Goal: Obtain resource: Obtain resource

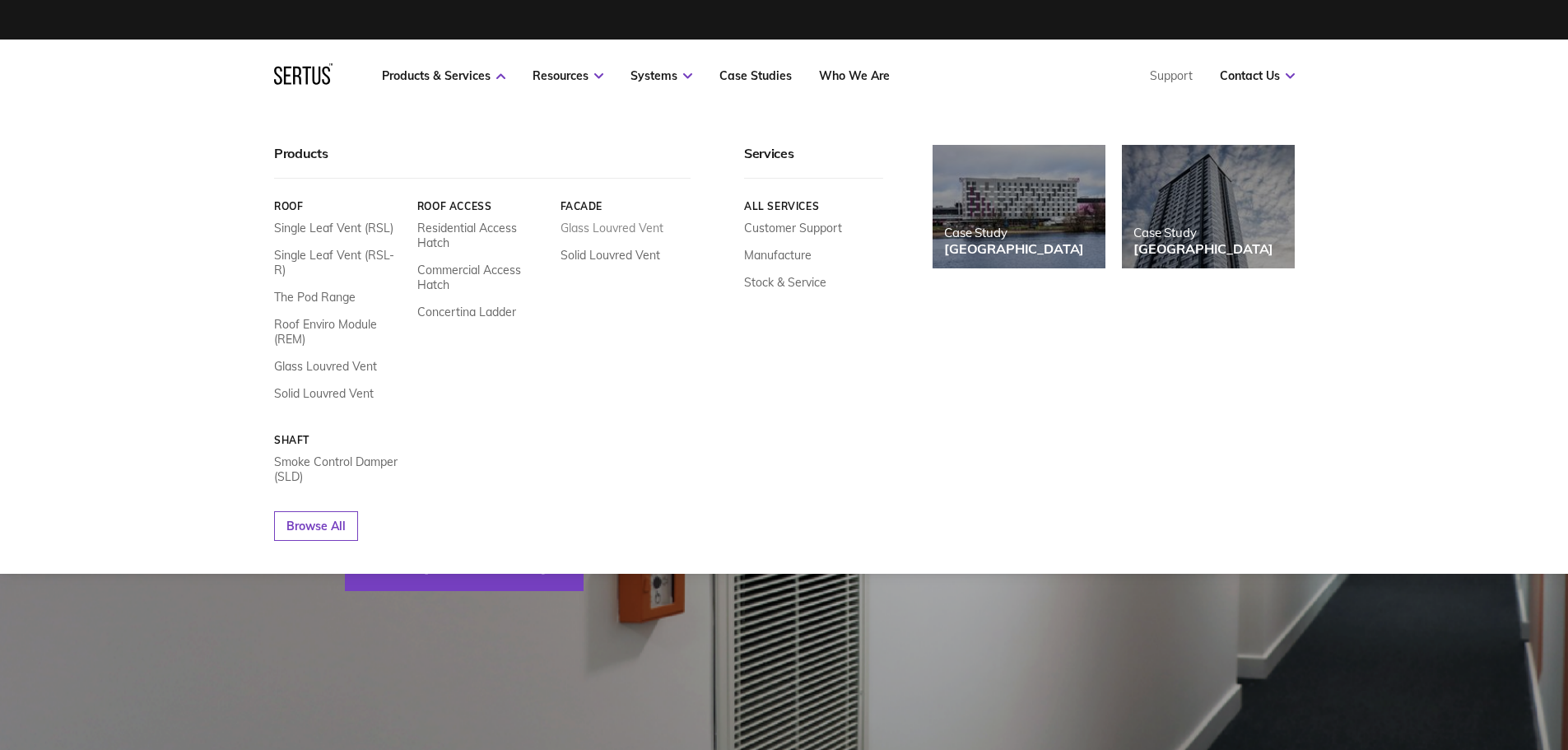
click at [598, 227] on link "Glass Louvred Vent" at bounding box center [610, 227] width 103 height 14
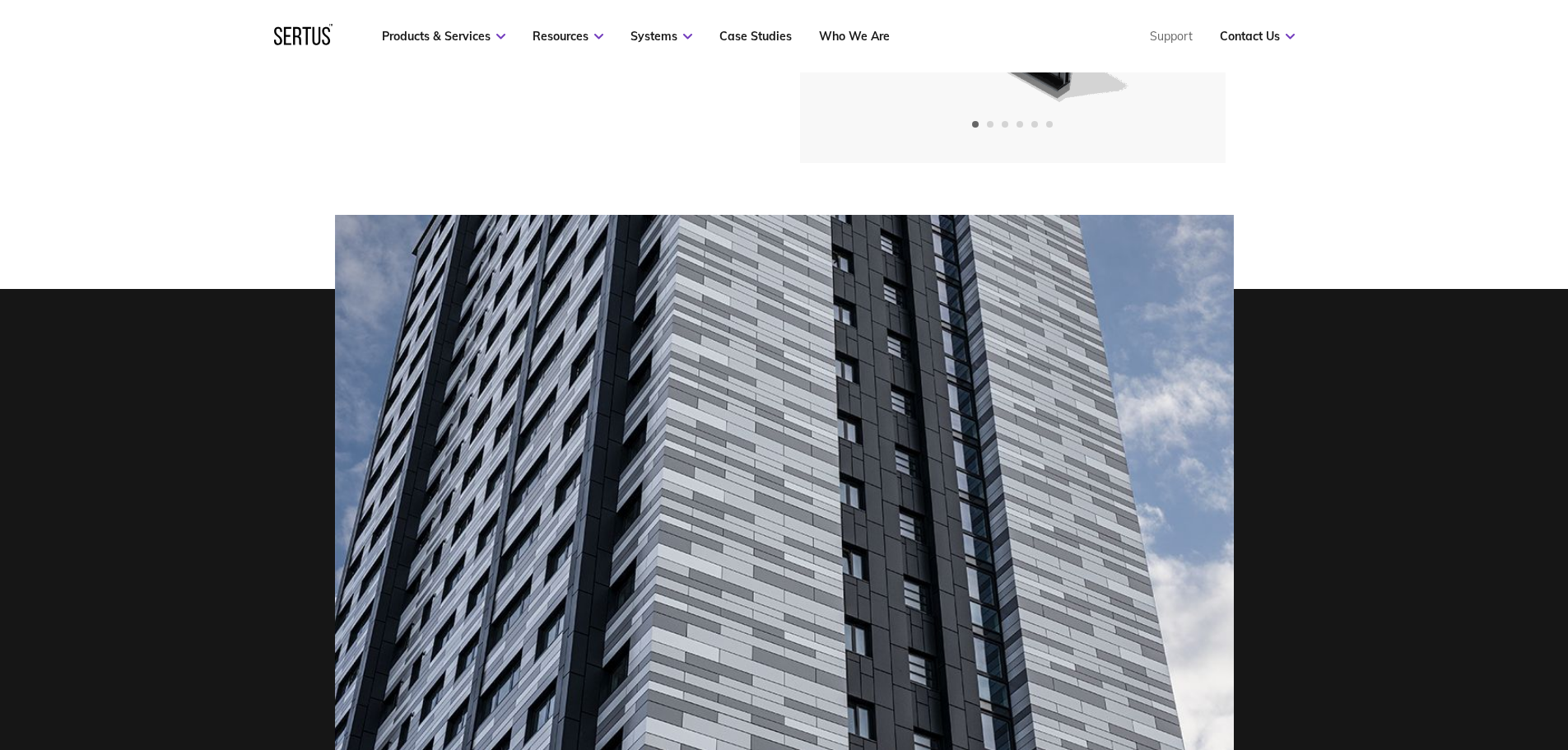
scroll to position [247, 0]
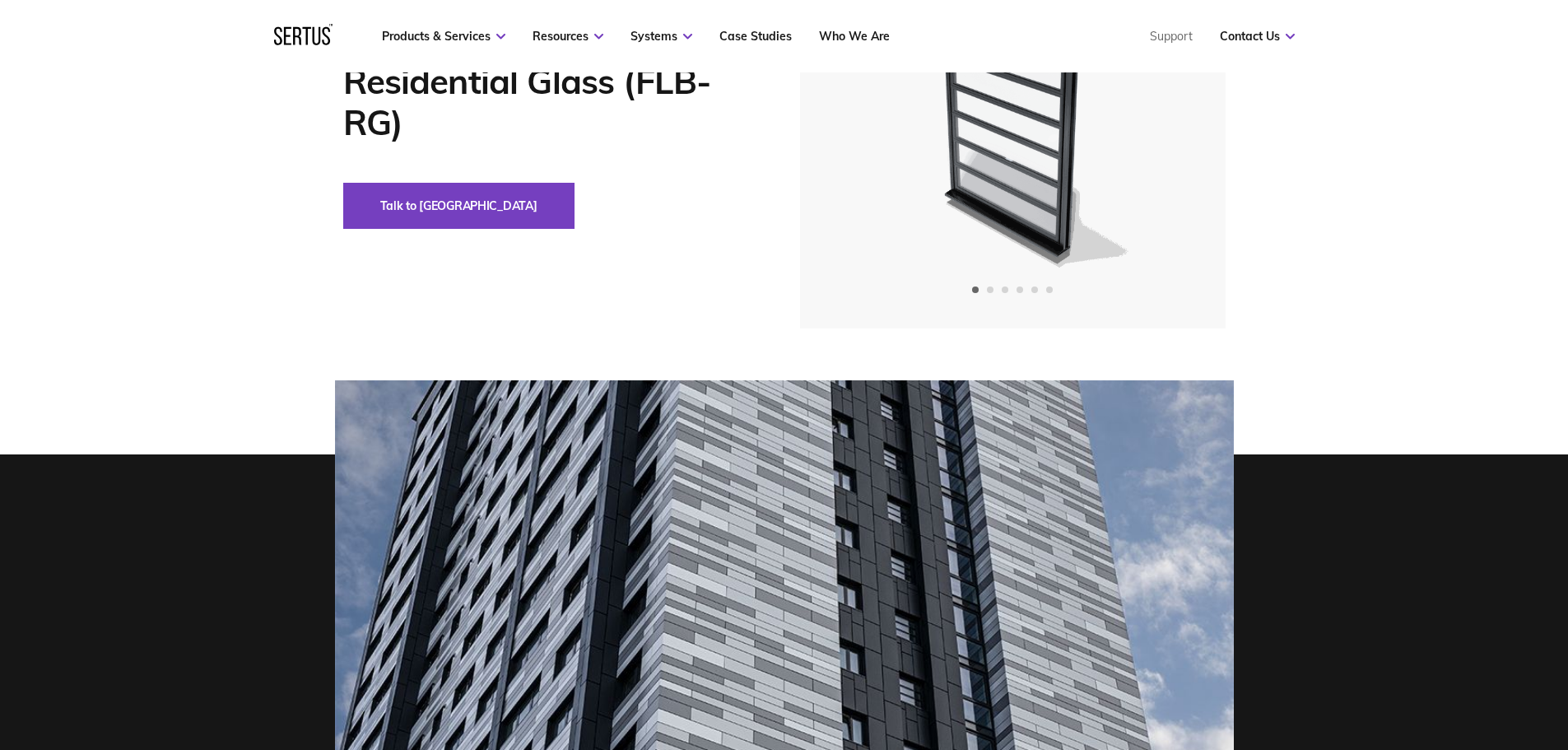
click at [396, 207] on button "Talk to [GEOGRAPHIC_DATA]" at bounding box center [459, 206] width 231 height 46
drag, startPoint x: 1161, startPoint y: 112, endPoint x: 1159, endPoint y: 123, distance: 11.2
click at [1161, 117] on div "Next slide" at bounding box center [1167, 108] width 41 height 41
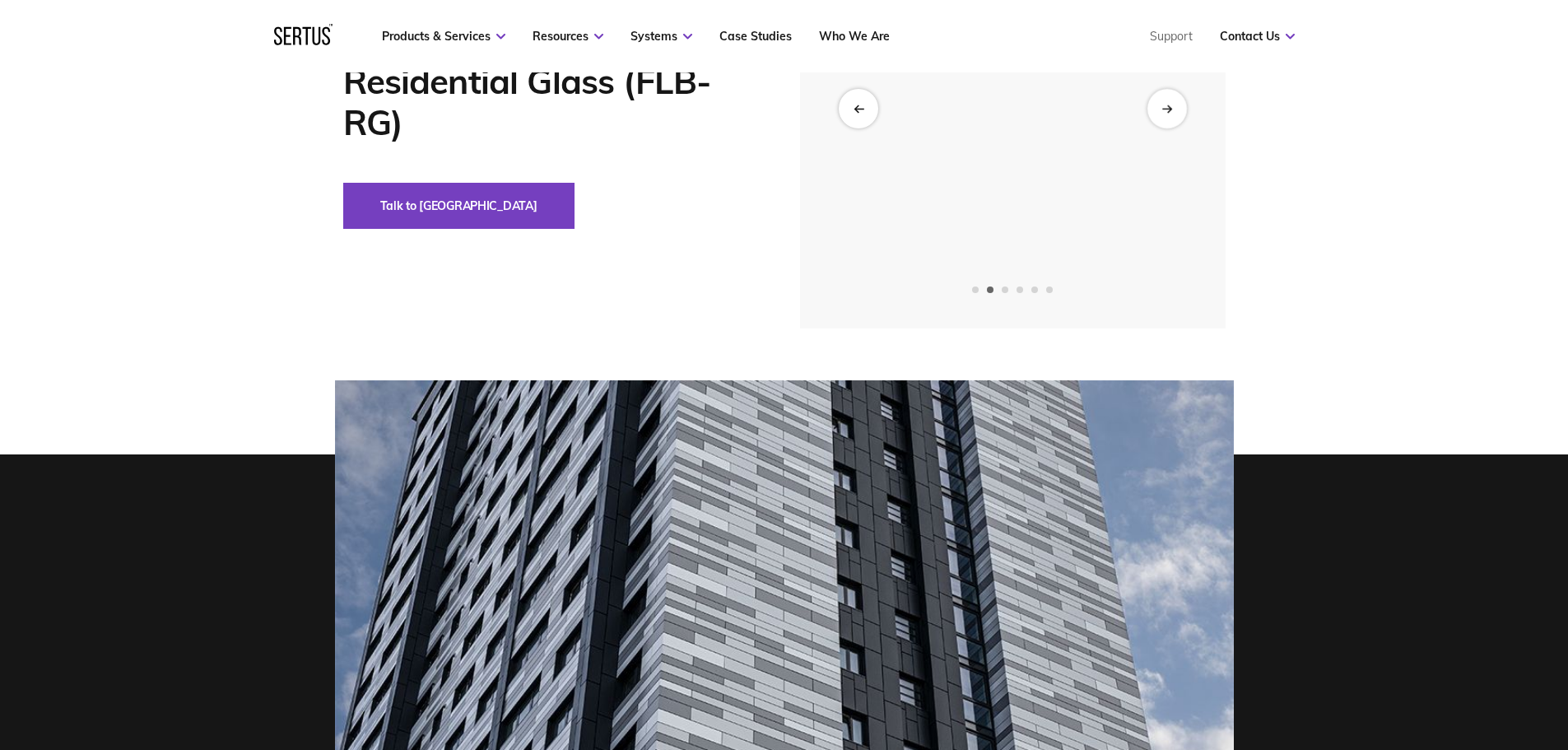
click at [788, 246] on img at bounding box center [587, 108] width 404 height 441
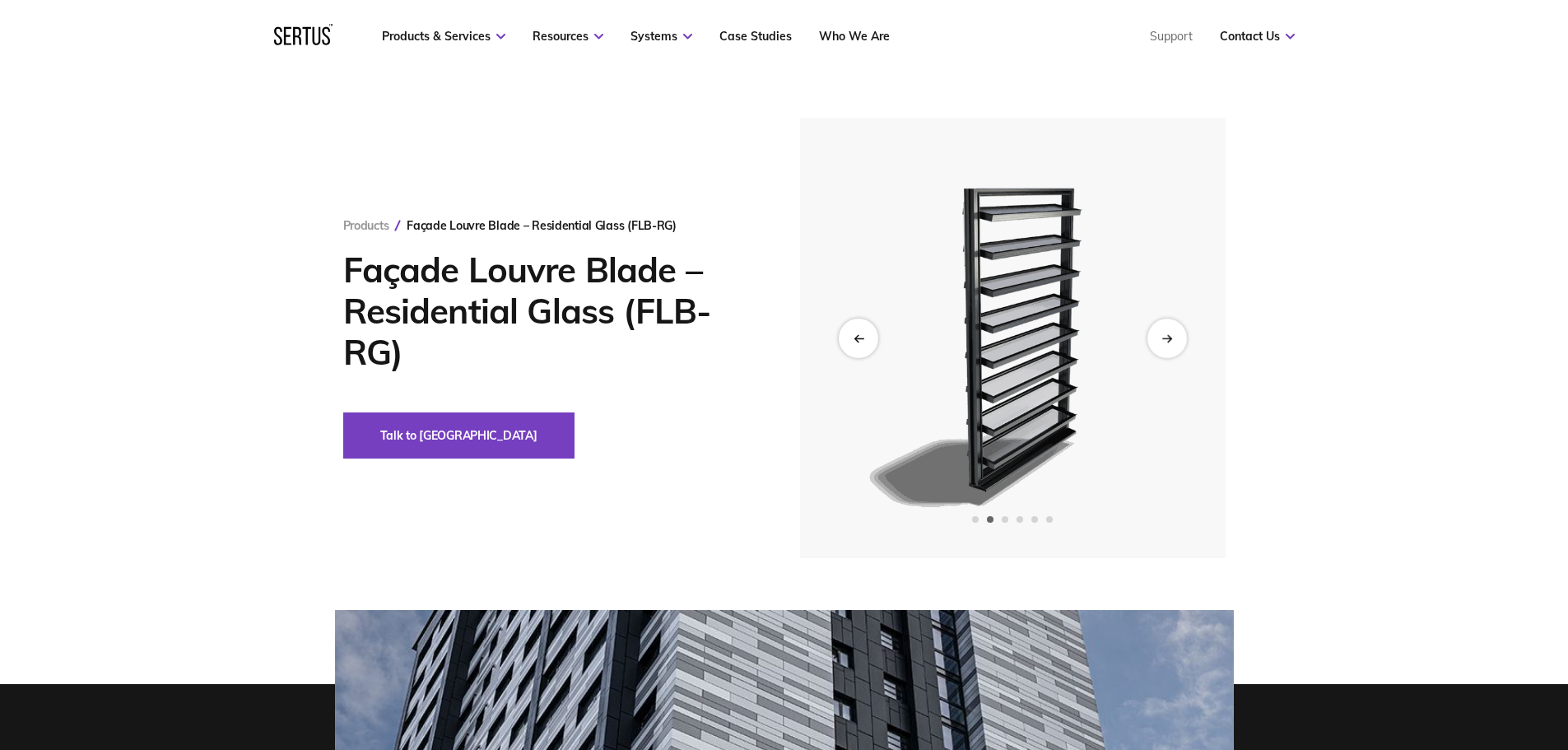
scroll to position [0, 0]
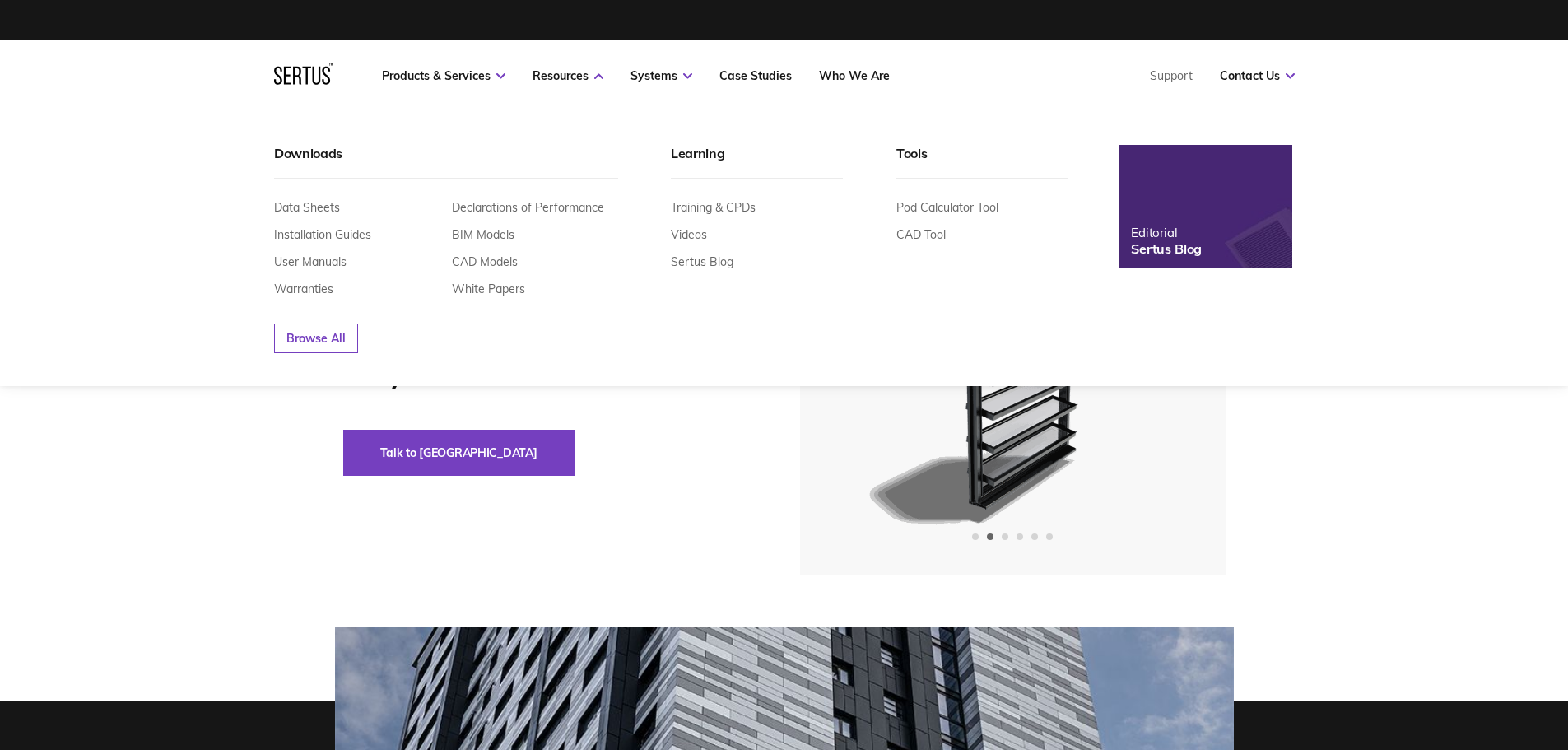
click at [322, 195] on div "Data Sheets Installation Guides User Manuals Warranties Declarations of Perform…" at bounding box center [446, 237] width 344 height 118
click at [318, 205] on link "Data Sheets" at bounding box center [307, 207] width 66 height 14
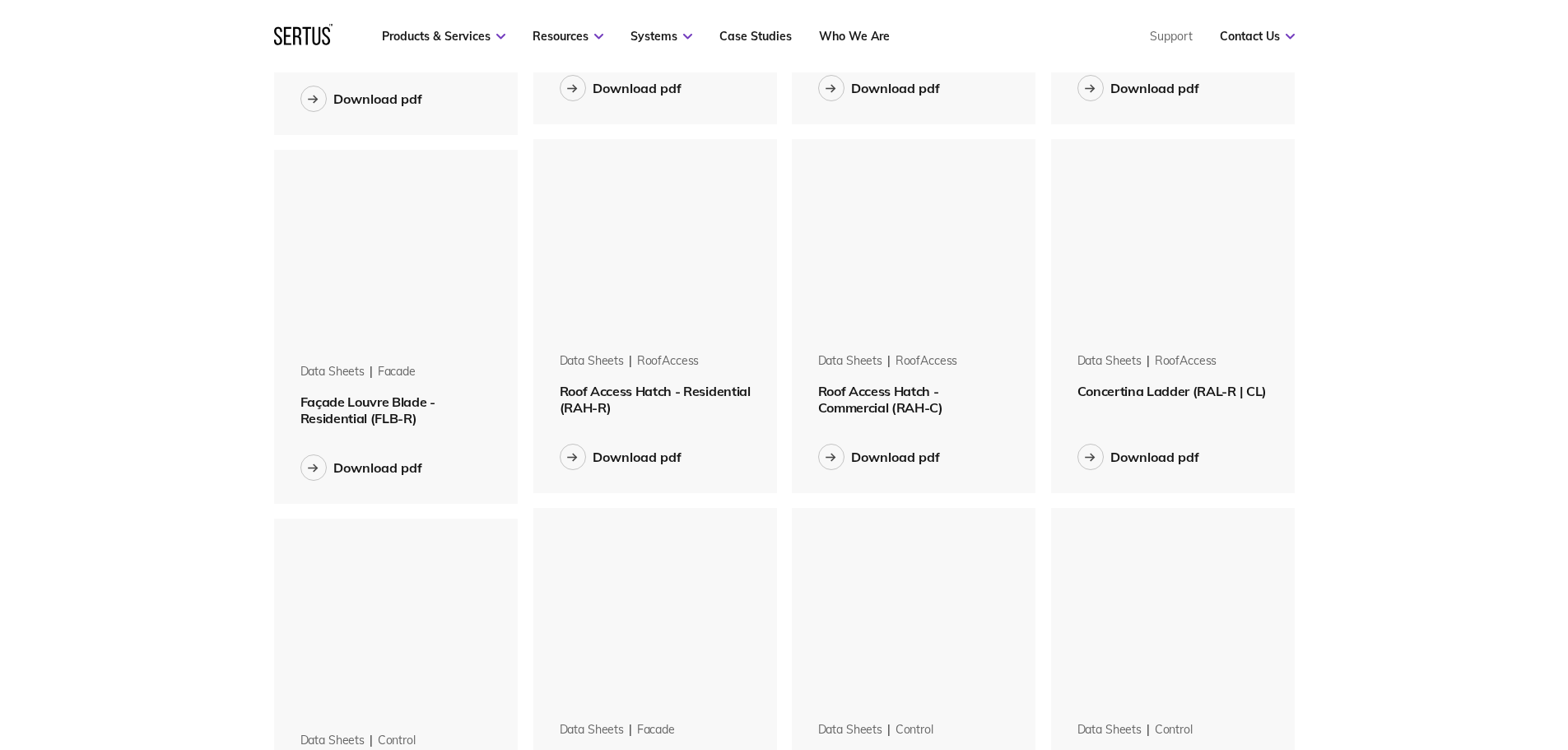
scroll to position [1811, 0]
